Goal: Check status: Check status

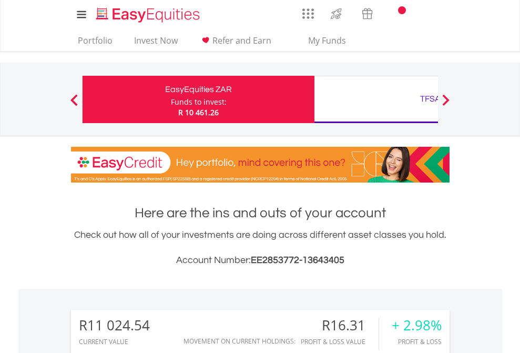
click at [171, 99] on div "Funds to invest:" at bounding box center [199, 102] width 56 height 11
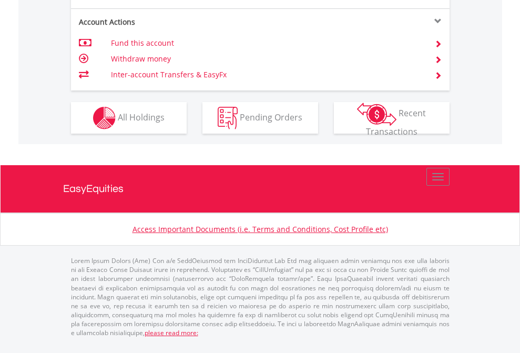
scroll to position [987, 0]
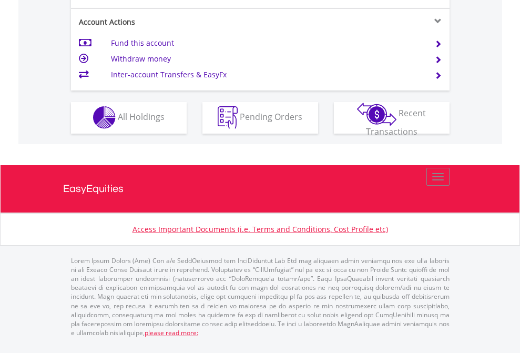
scroll to position [983, 0]
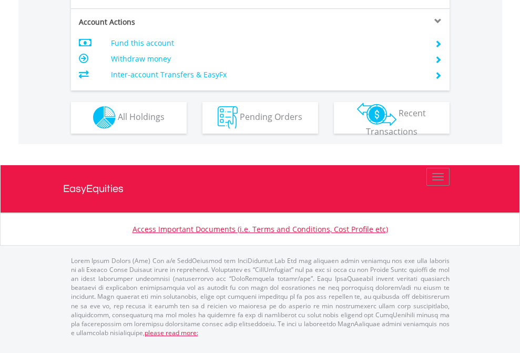
scroll to position [983, 0]
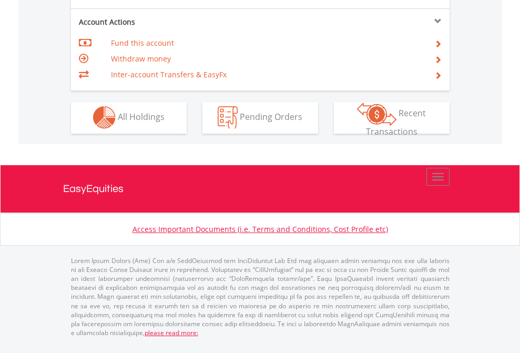
scroll to position [983, 0]
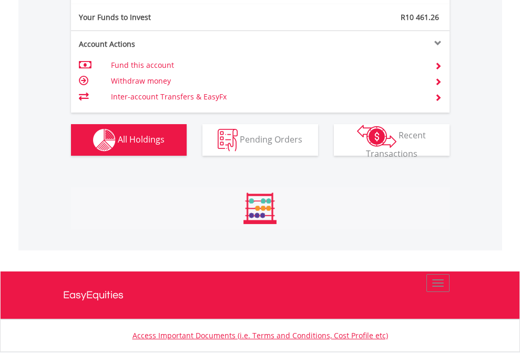
scroll to position [101, 165]
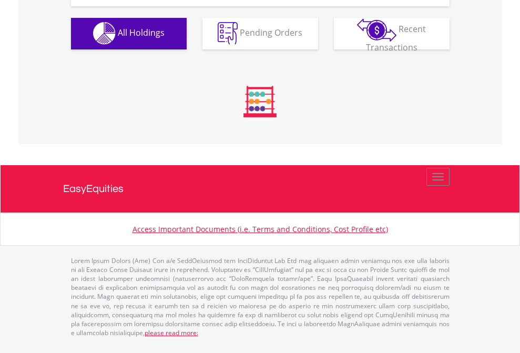
scroll to position [1041, 0]
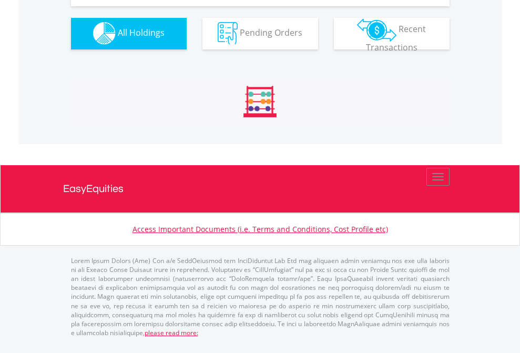
scroll to position [1041, 0]
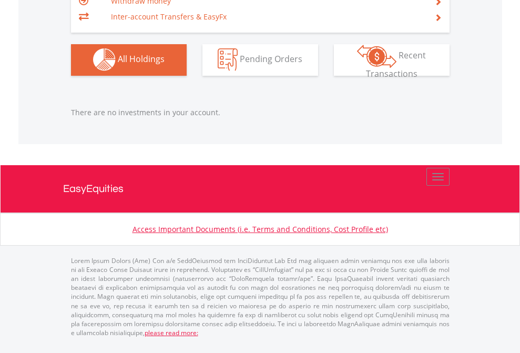
scroll to position [101, 165]
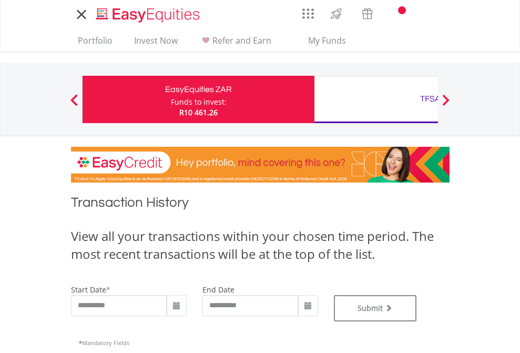
type input "**********"
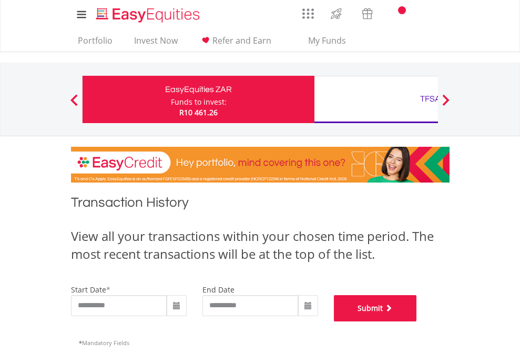
click at [417, 321] on button "Submit" at bounding box center [375, 308] width 83 height 26
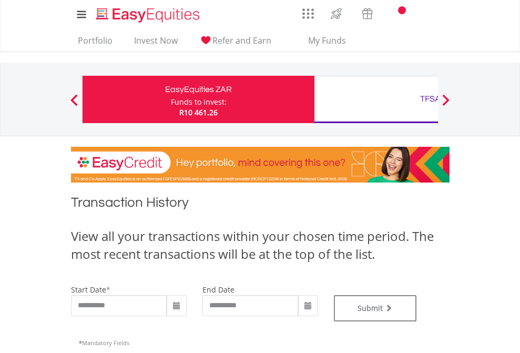
click at [376, 99] on div "TFSA" at bounding box center [430, 98] width 219 height 15
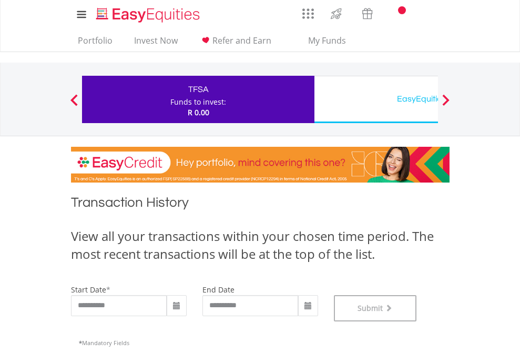
scroll to position [426, 0]
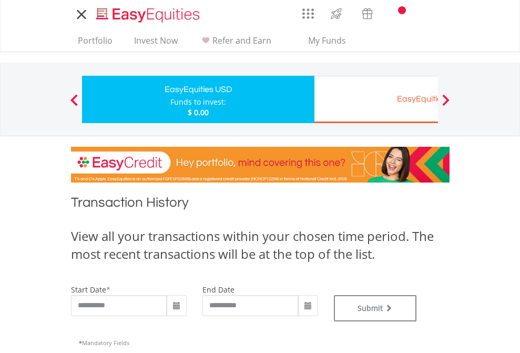
type input "**********"
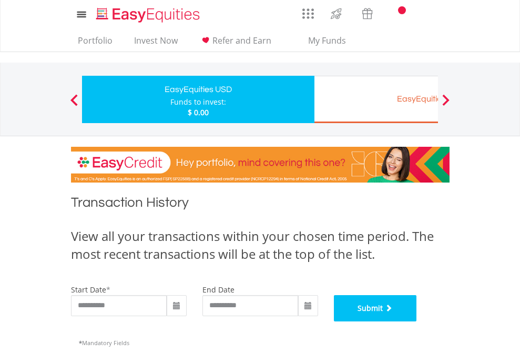
click at [417, 321] on button "Submit" at bounding box center [375, 308] width 83 height 26
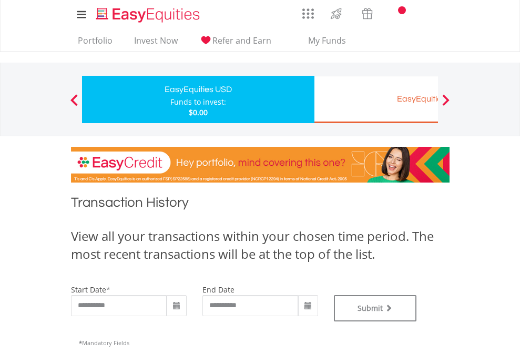
click at [376, 99] on div "EasyEquities EUR" at bounding box center [430, 98] width 219 height 15
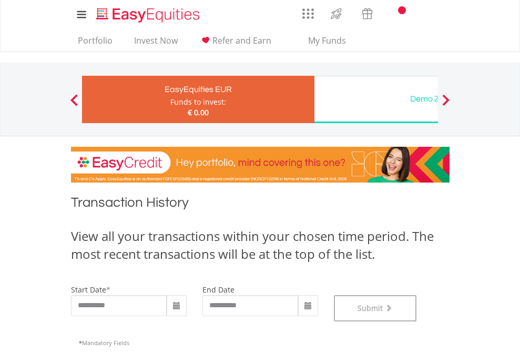
scroll to position [426, 0]
